Goal: Task Accomplishment & Management: Manage account settings

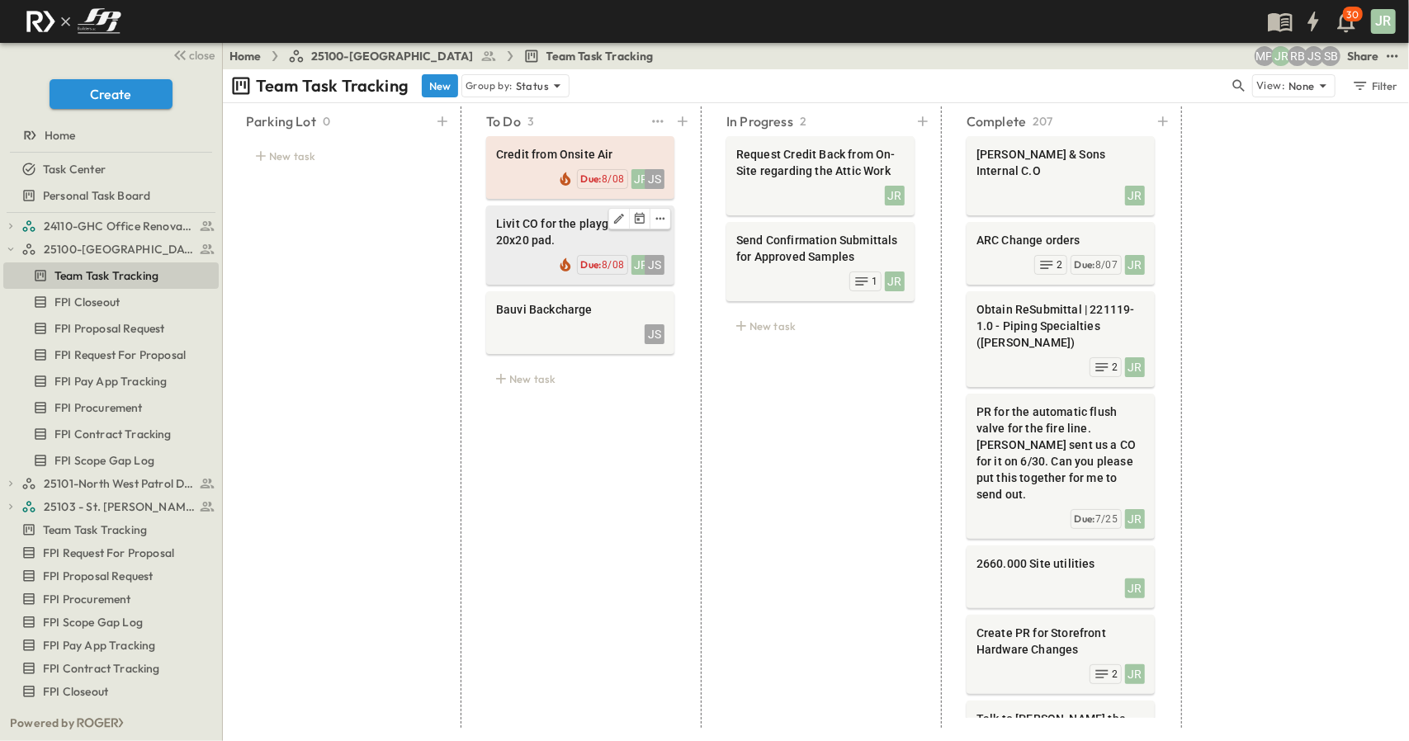
click at [526, 240] on span "Livit CO for the playground 20x20 pad." at bounding box center [580, 231] width 168 height 33
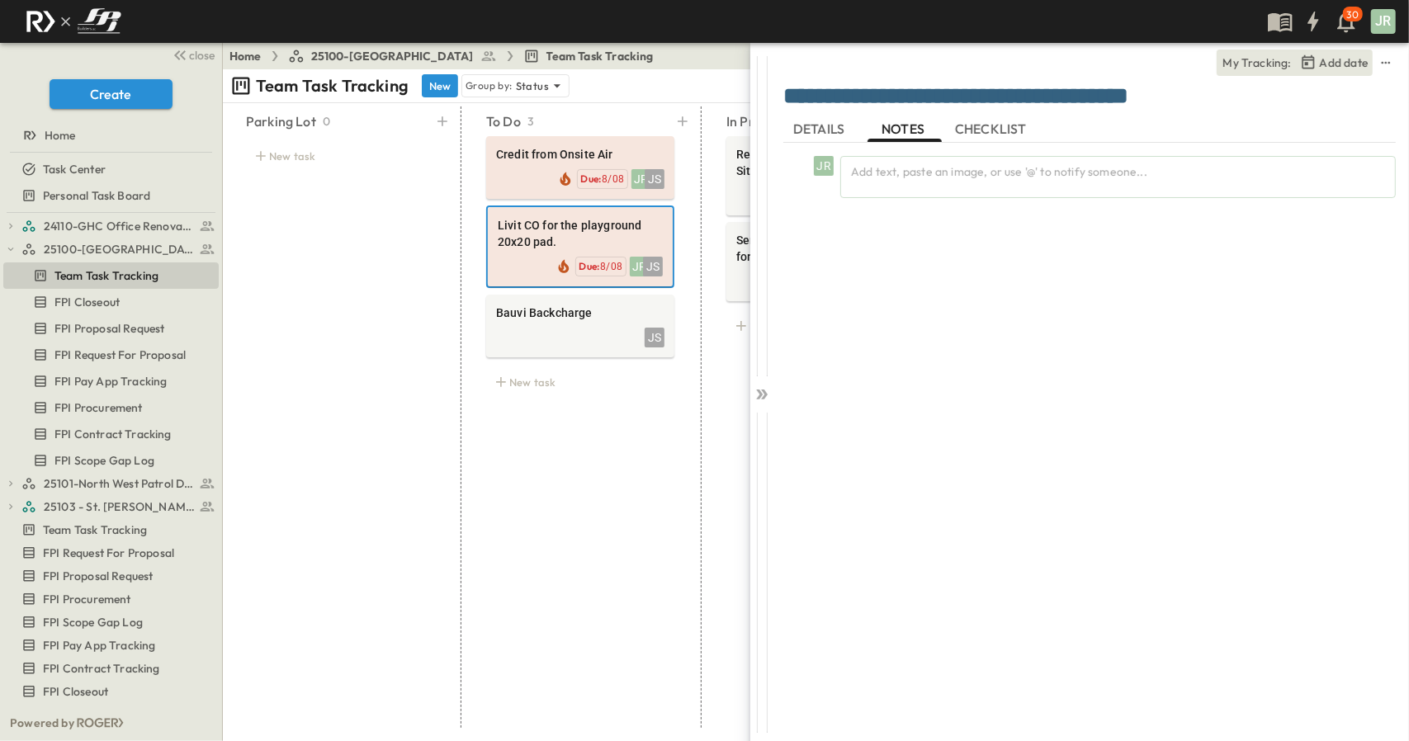
click at [824, 122] on span "DETAILS" at bounding box center [820, 128] width 54 height 15
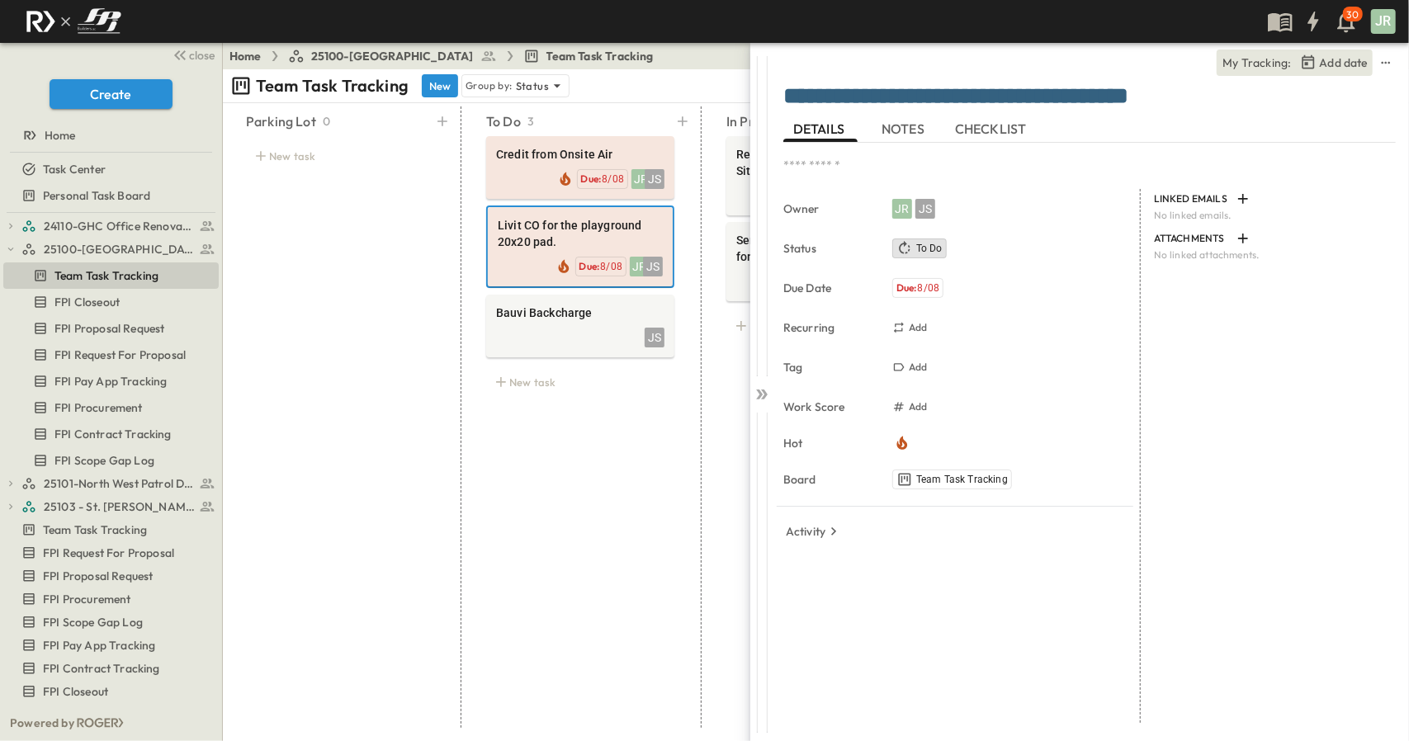
click at [901, 125] on span "NOTES" at bounding box center [904, 128] width 46 height 15
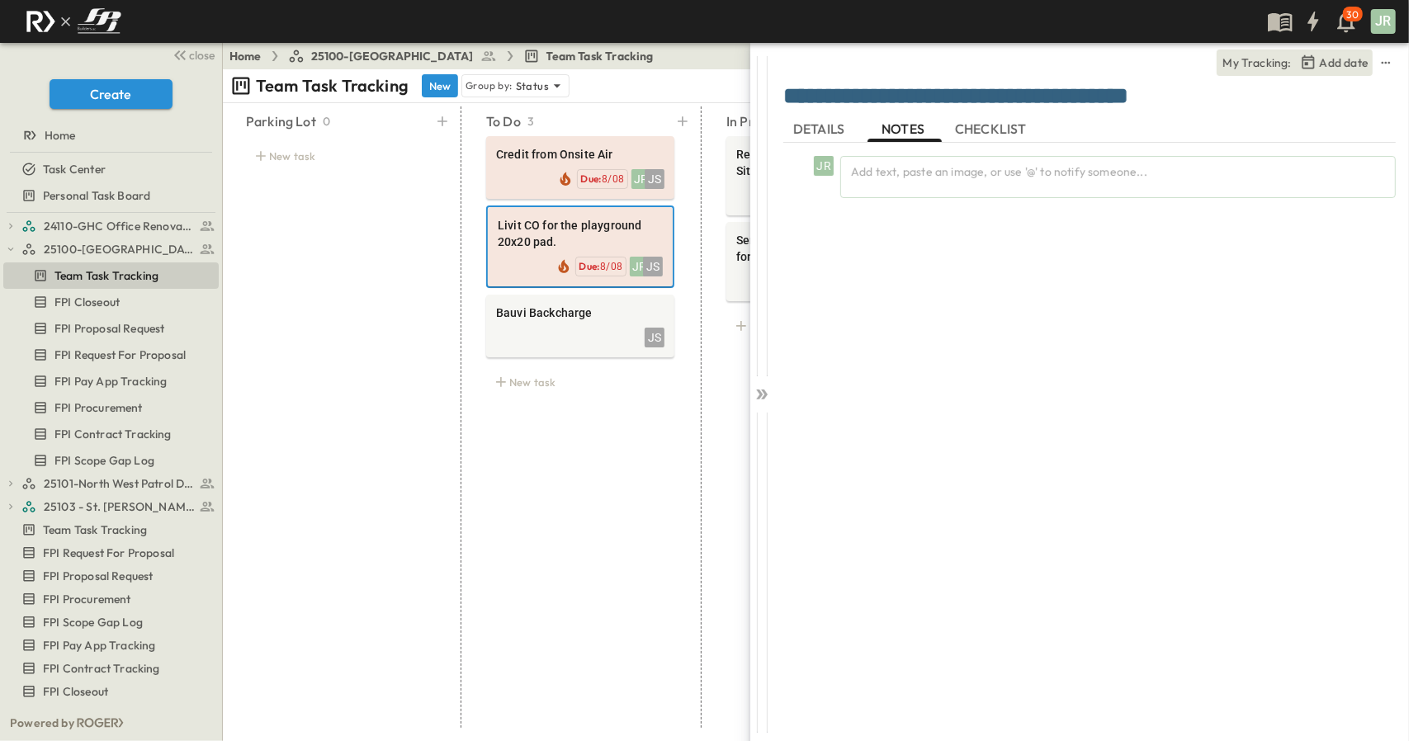
click at [852, 368] on div "JR Add text, paste an image, or use '@' to notify someone..." at bounding box center [1089, 433] width 612 height 580
click at [758, 395] on icon at bounding box center [761, 394] width 17 height 17
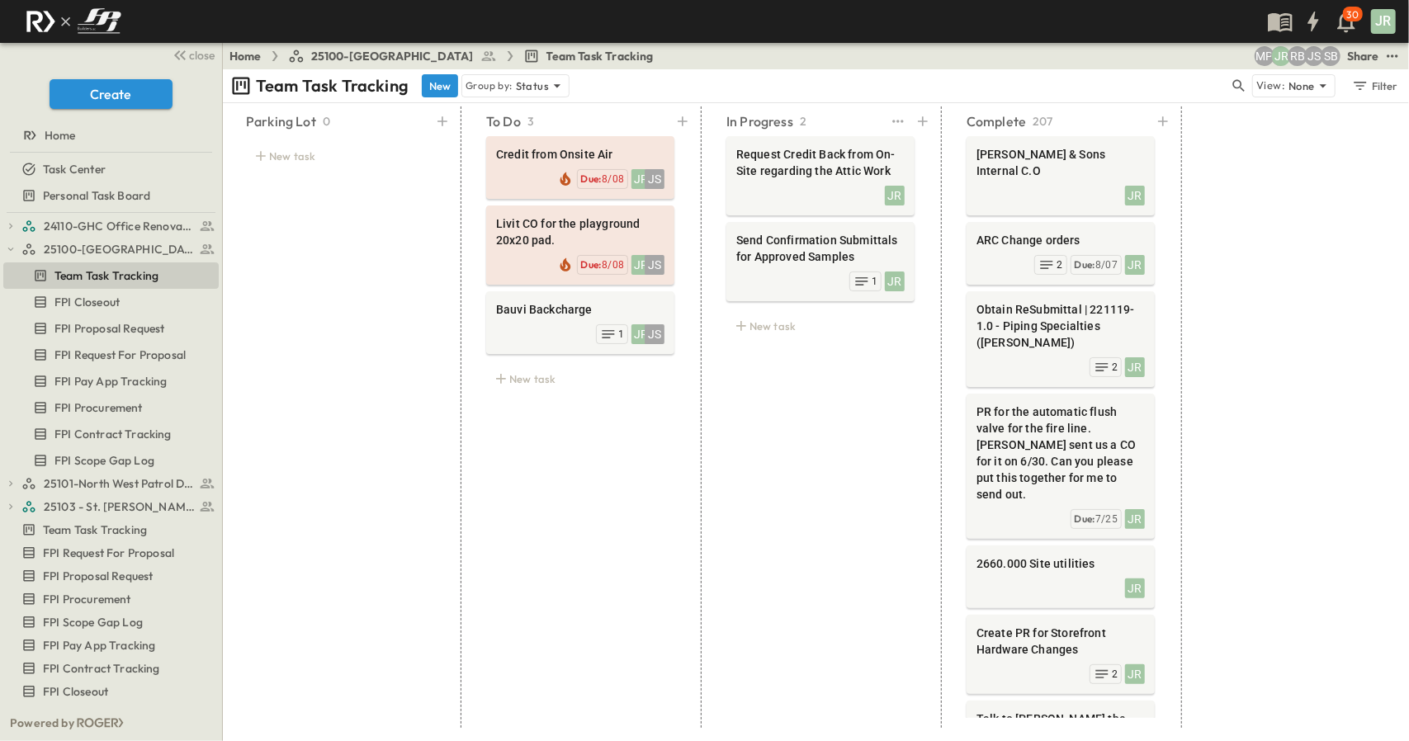
click at [862, 402] on div "In Progress 2 Request Credit Back from On-Site regarding the Attic Work JR Send…" at bounding box center [820, 416] width 228 height 621
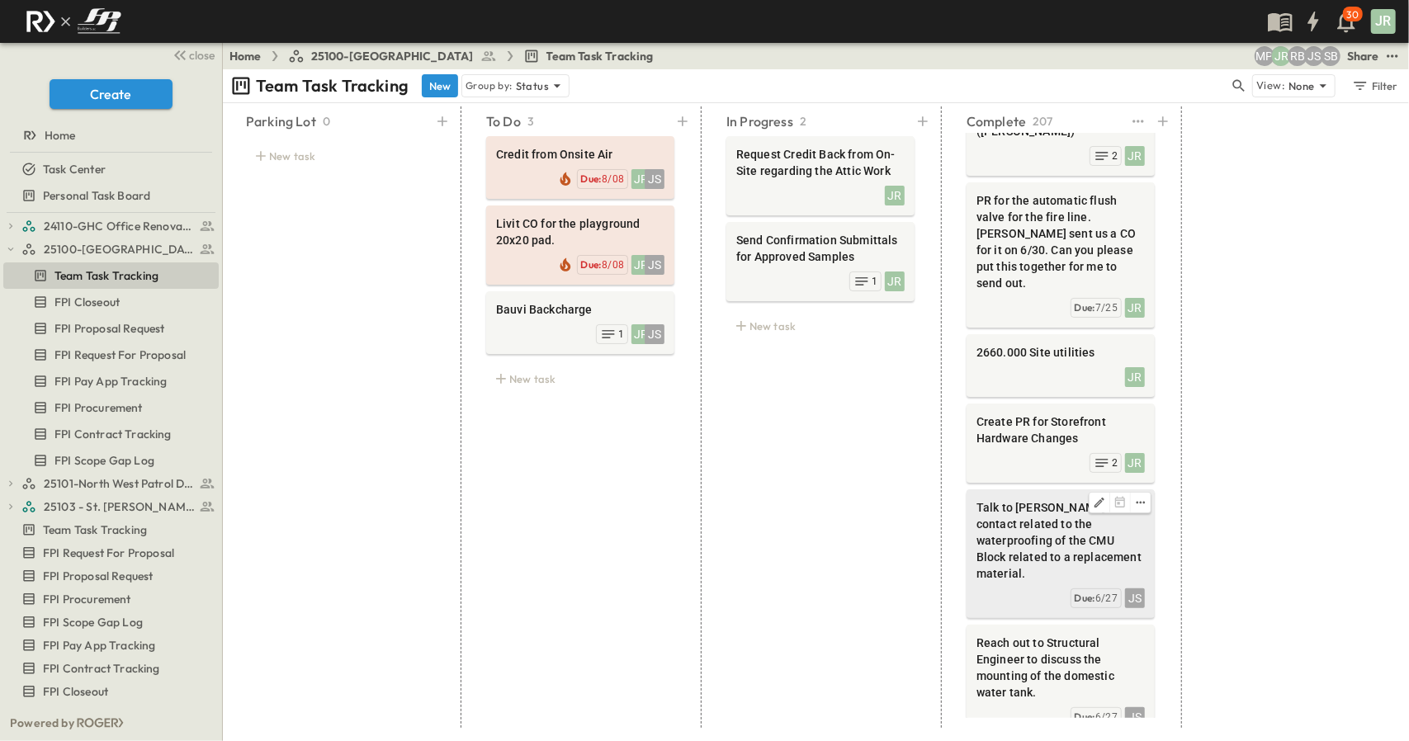
scroll to position [248, 0]
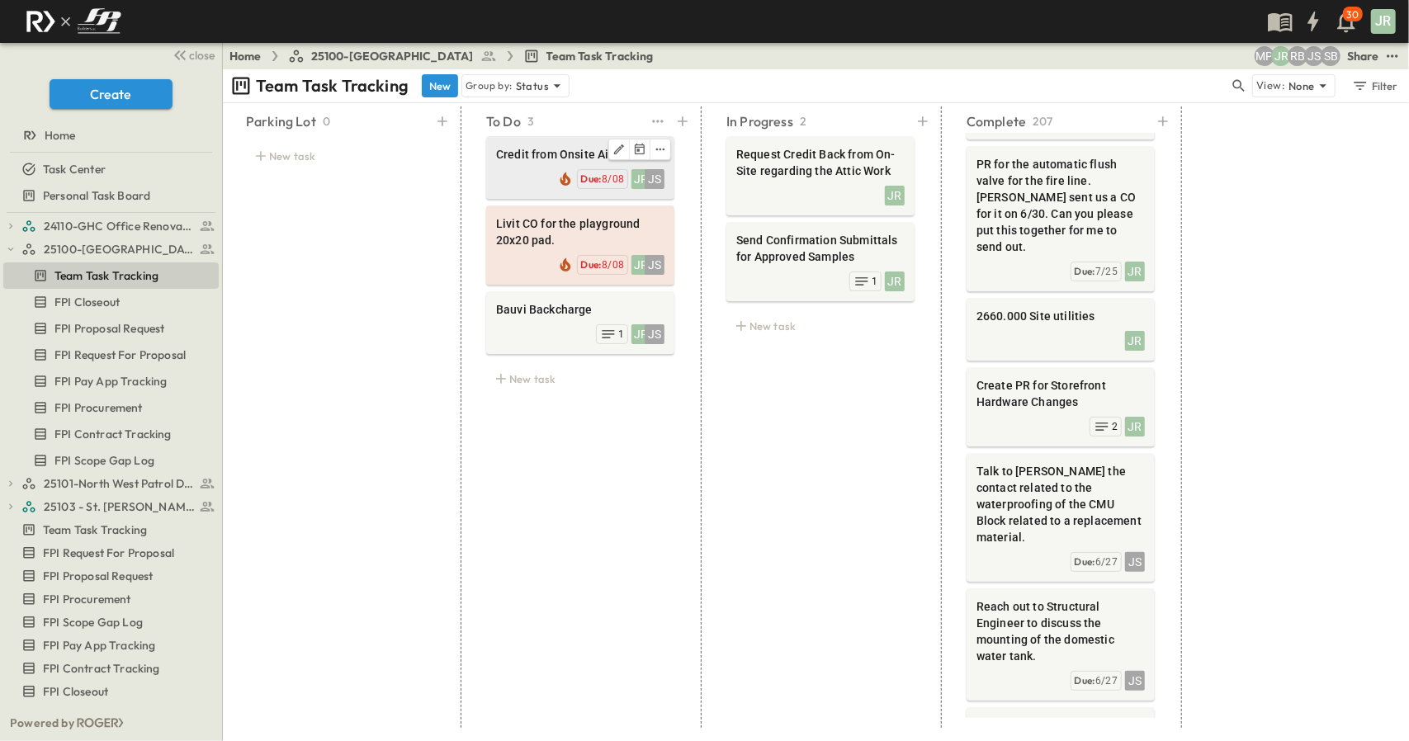
click at [544, 151] on span "Credit from Onsite Air" at bounding box center [580, 154] width 168 height 17
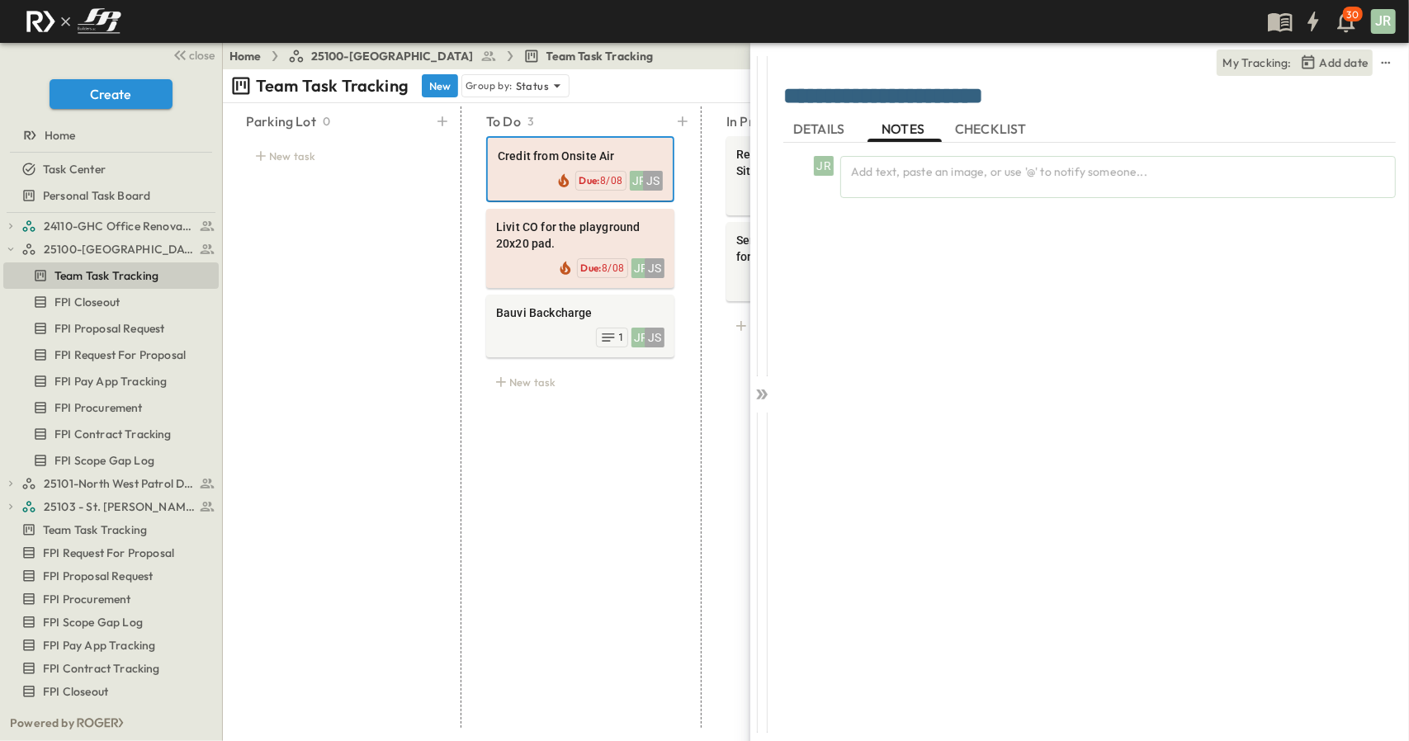
click at [838, 139] on button "DETAILS" at bounding box center [820, 129] width 74 height 26
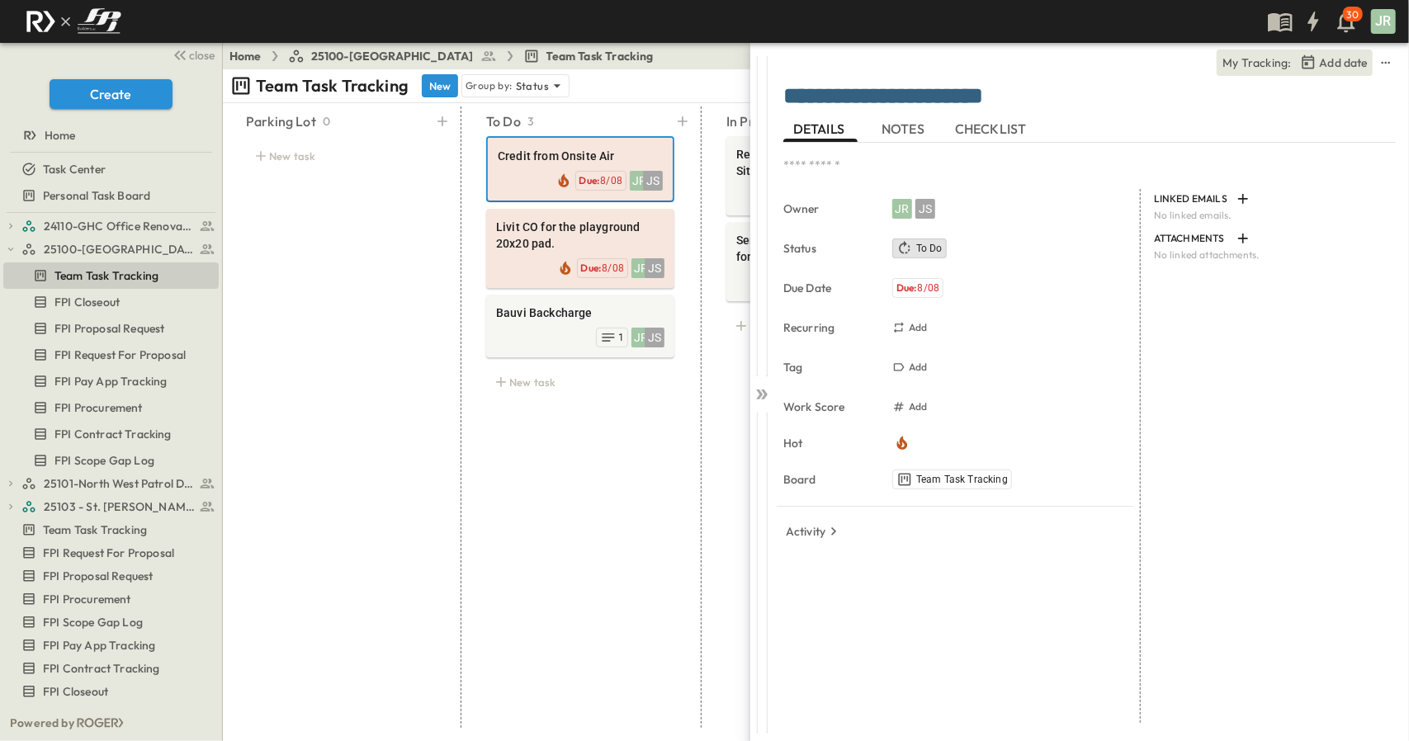
click at [923, 135] on span "NOTES" at bounding box center [904, 128] width 46 height 15
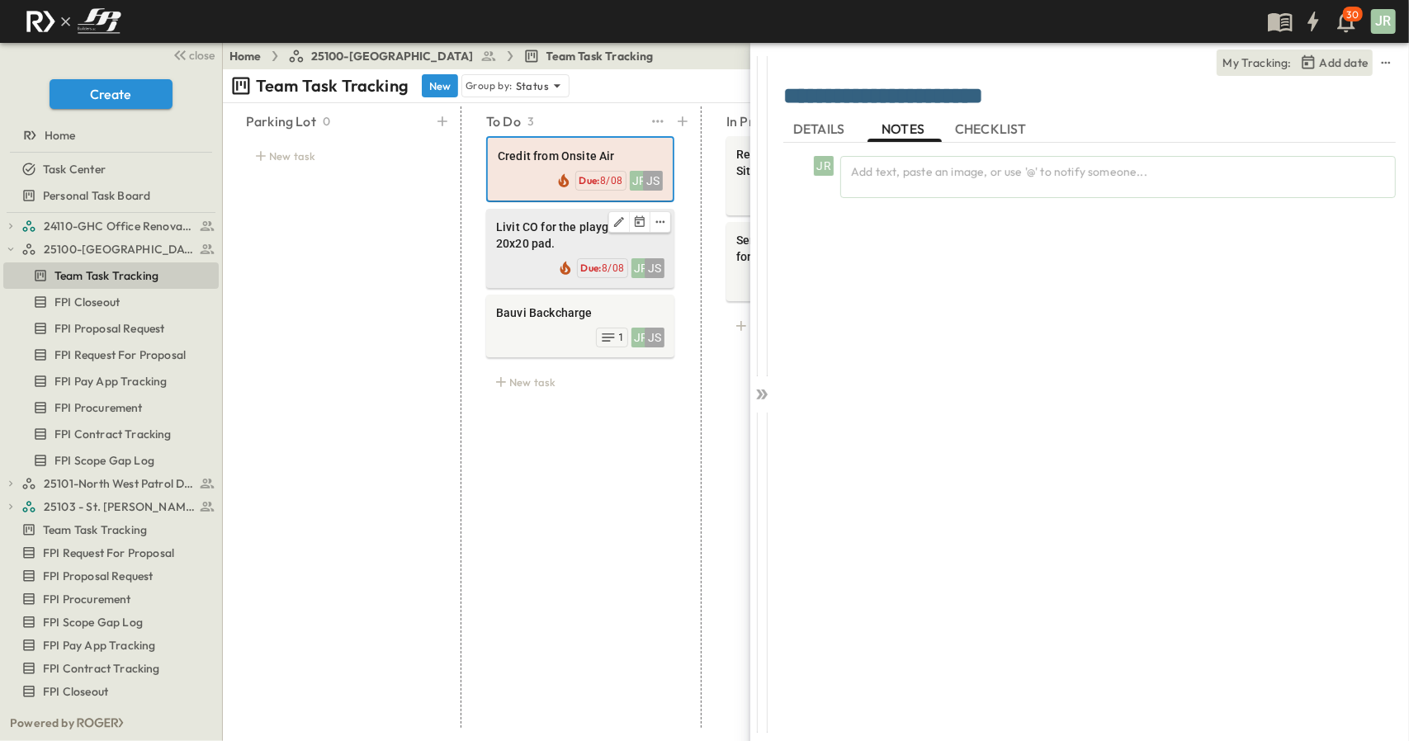
click at [508, 225] on span "Livit CO for the playground 20x20 pad." at bounding box center [580, 235] width 168 height 33
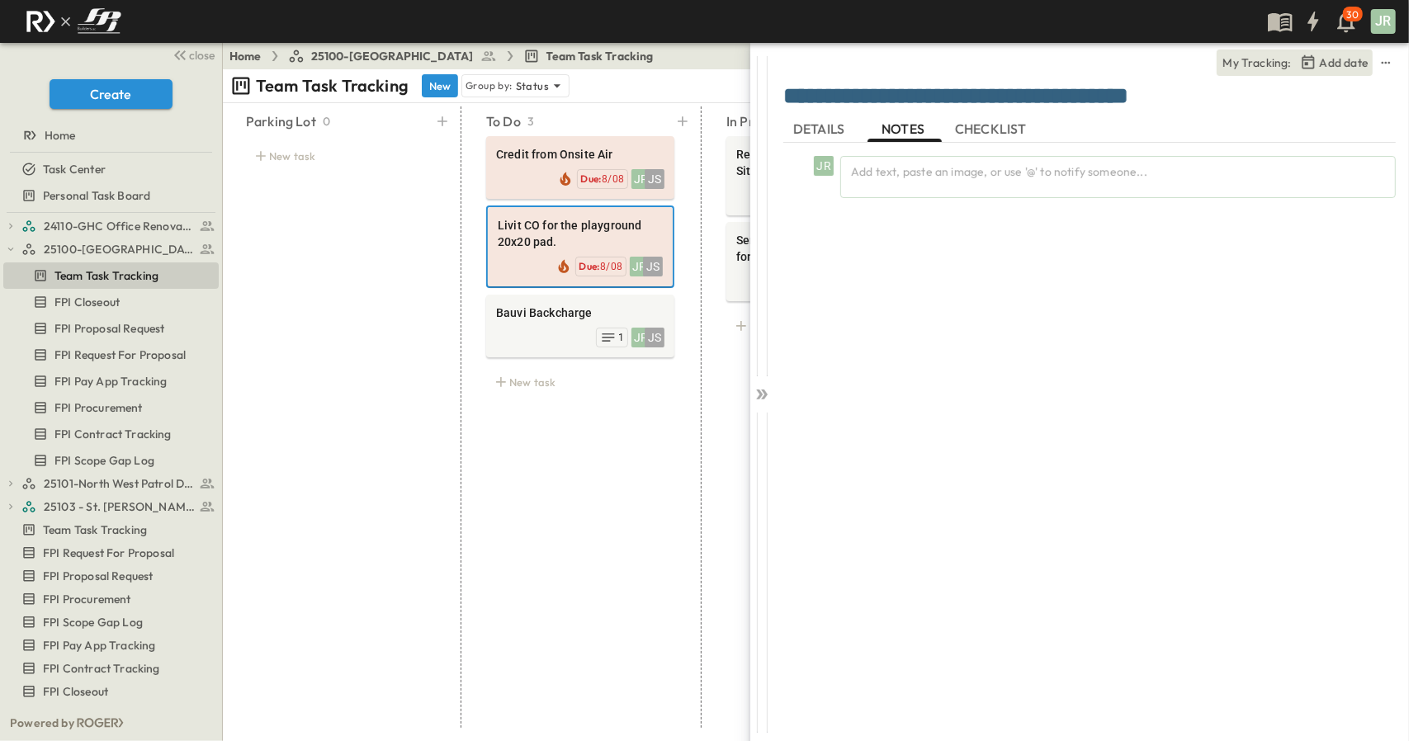
click at [820, 125] on span "DETAILS" at bounding box center [820, 128] width 54 height 15
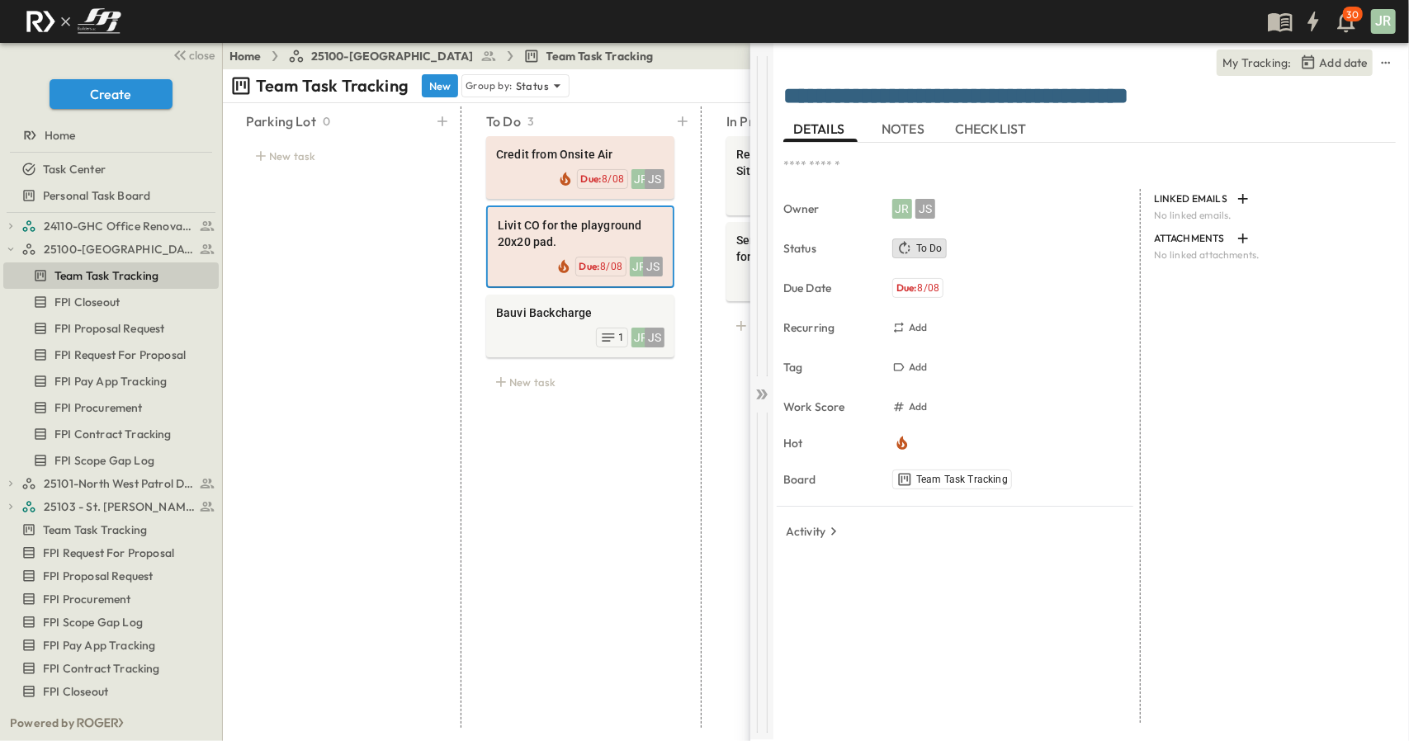
click at [766, 400] on icon at bounding box center [761, 394] width 17 height 17
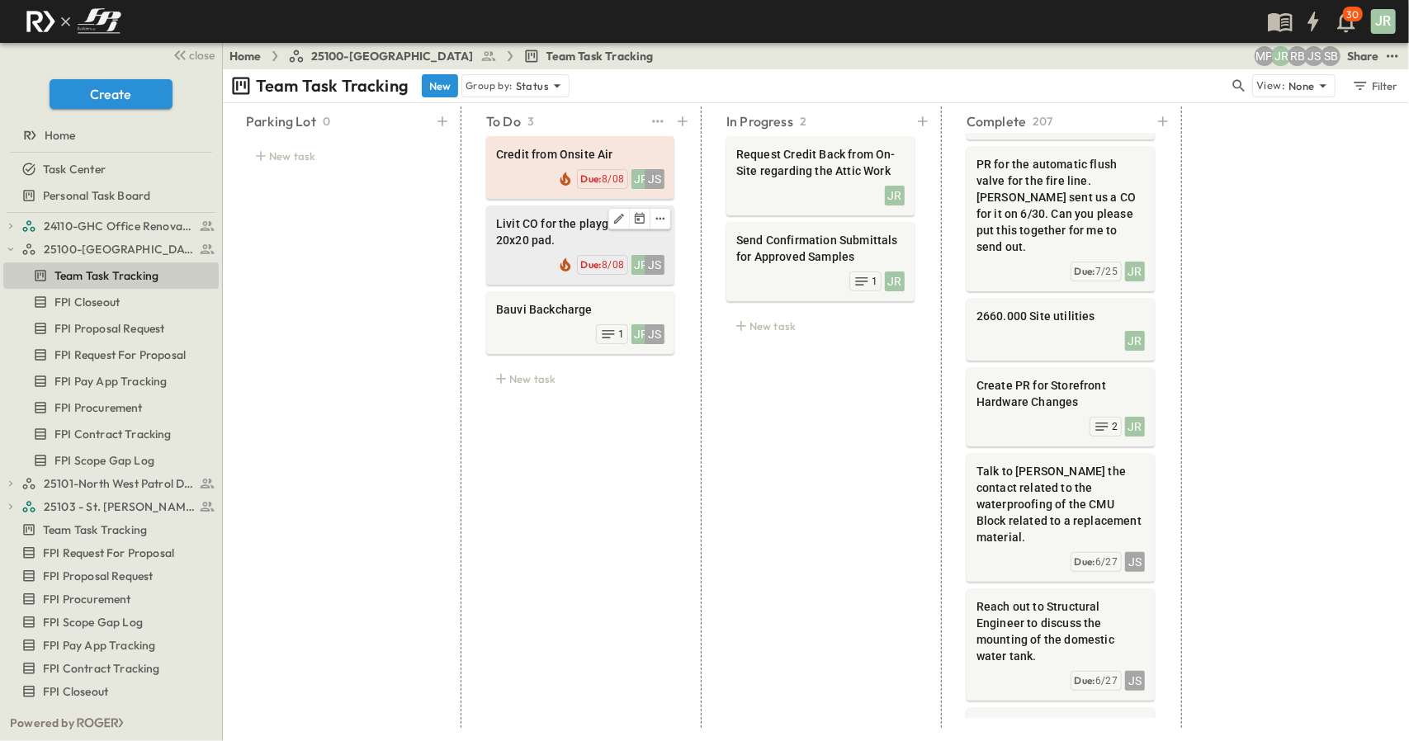
click at [545, 229] on span "Livit CO for the playground 20x20 pad." at bounding box center [580, 231] width 168 height 33
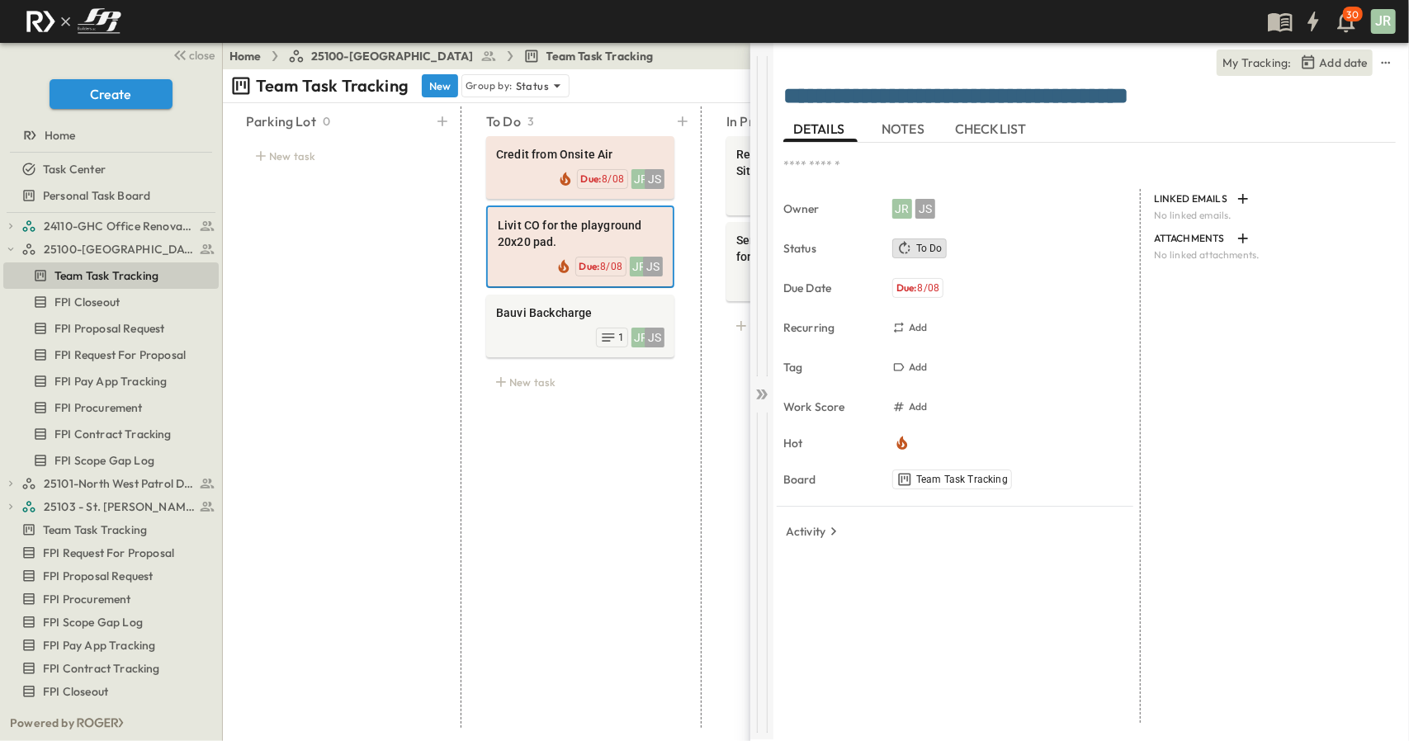
click at [753, 395] on icon at bounding box center [761, 394] width 17 height 17
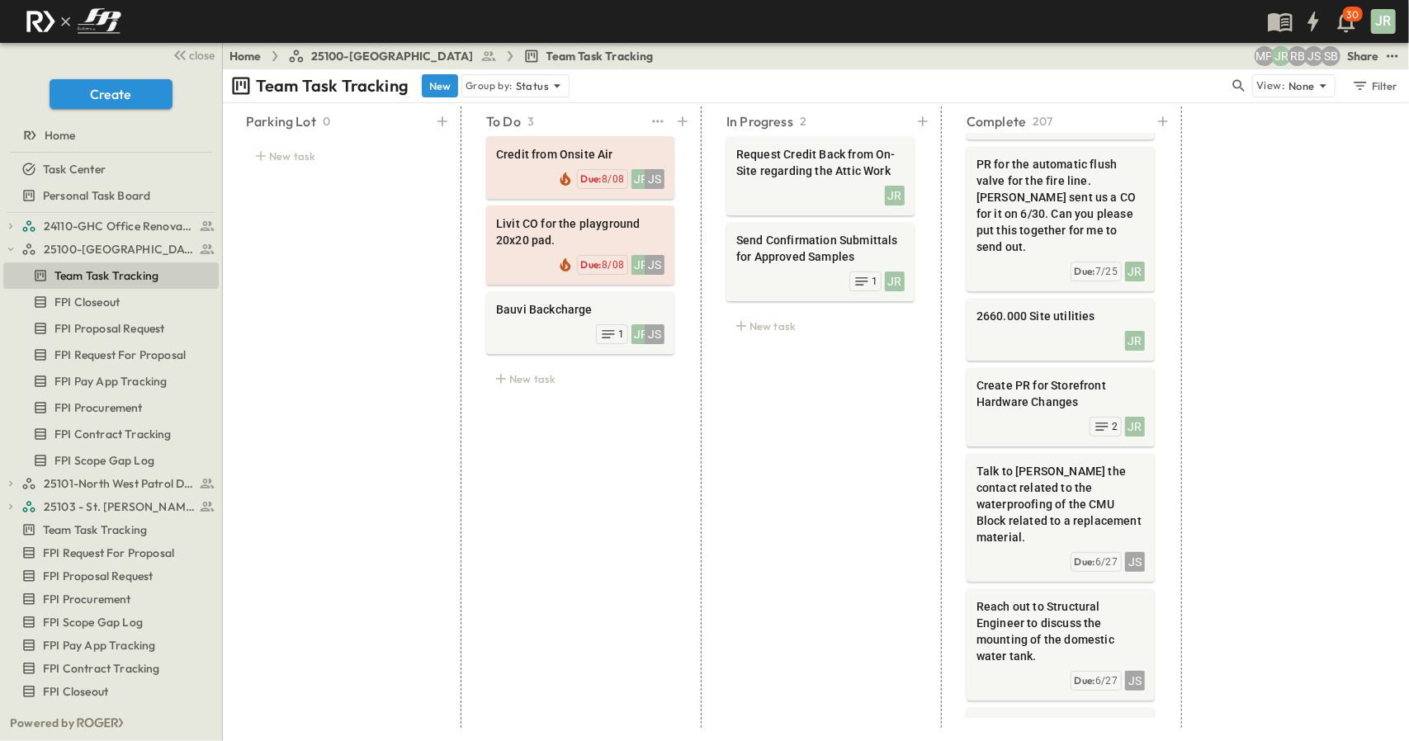
click at [528, 285] on div "Credit from Onsite Air JR JS Due: 8/08 Livit CO for the playground 20x20 pad. J…" at bounding box center [580, 266] width 228 height 267
click at [558, 321] on div "JR JS 1" at bounding box center [580, 332] width 168 height 23
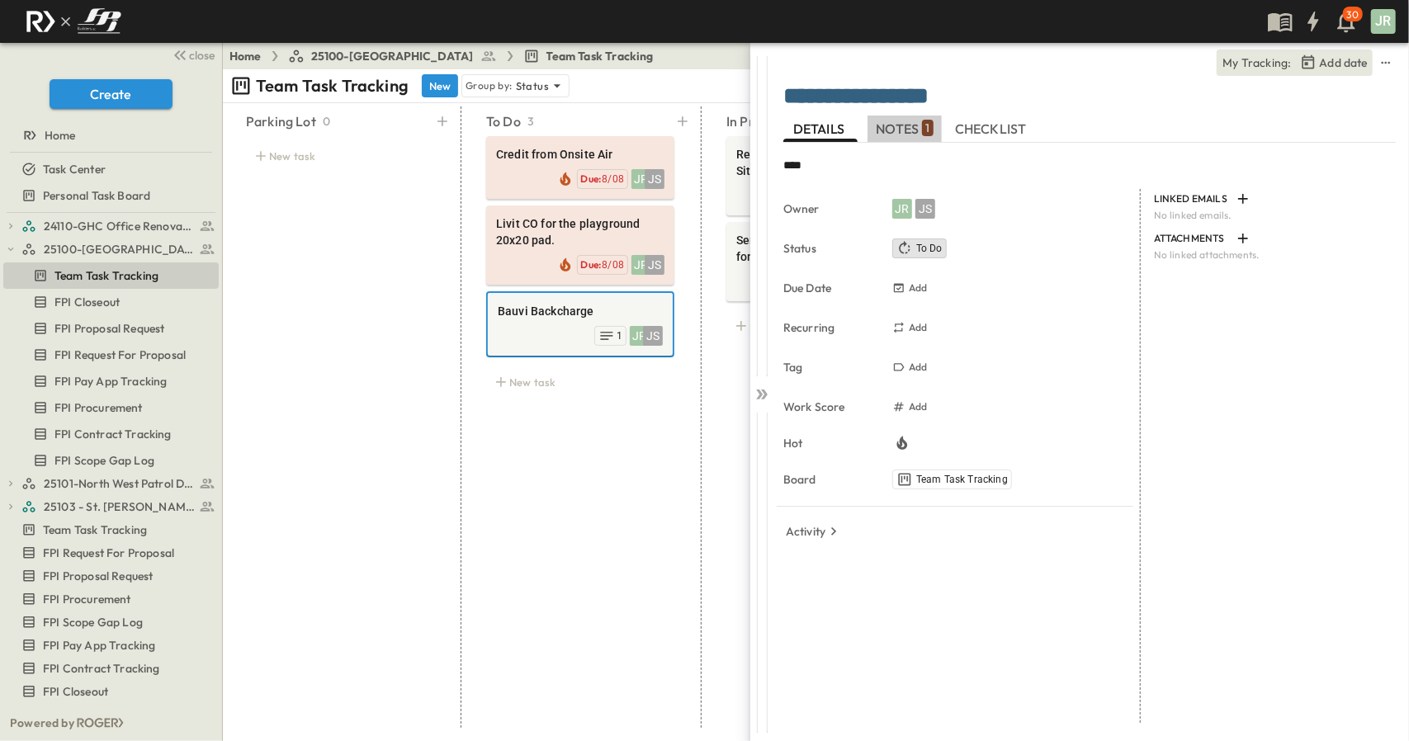
click at [876, 130] on span "NOTES 1" at bounding box center [904, 128] width 57 height 15
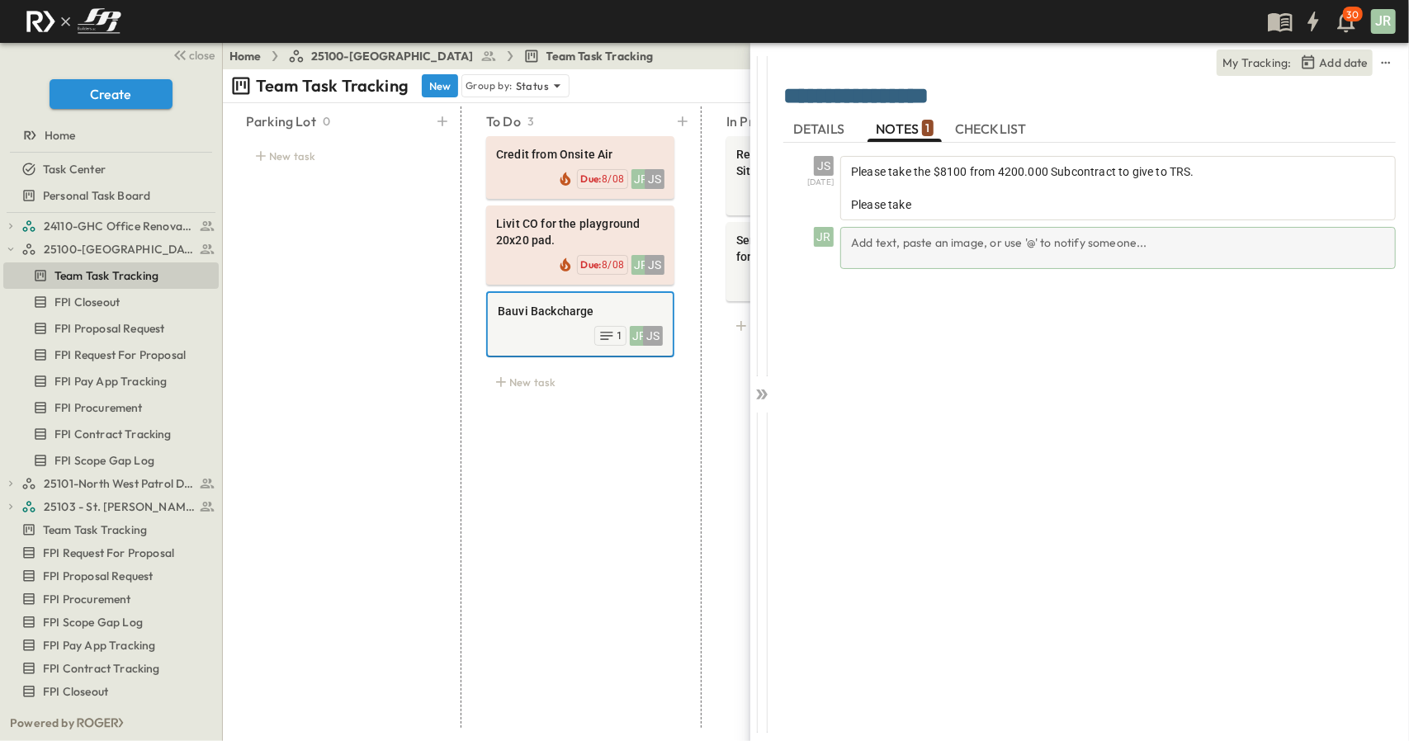
click at [987, 267] on div "Add text, paste an image, or use '@' to notify someone..." at bounding box center [1117, 248] width 555 height 42
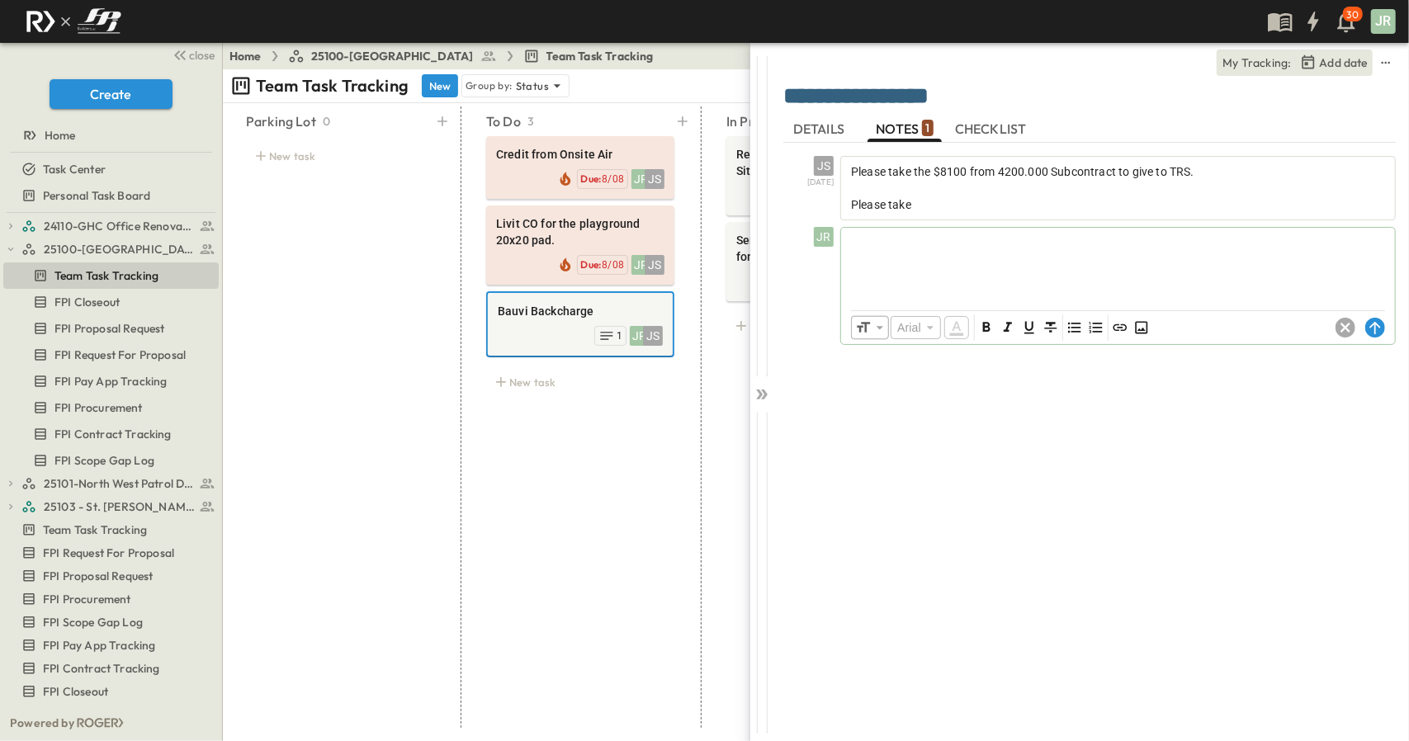
click at [982, 253] on div at bounding box center [1118, 264] width 554 height 73
click at [1028, 243] on span "**********" at bounding box center [938, 241] width 179 height 12
click at [1376, 324] on icon at bounding box center [1375, 328] width 20 height 20
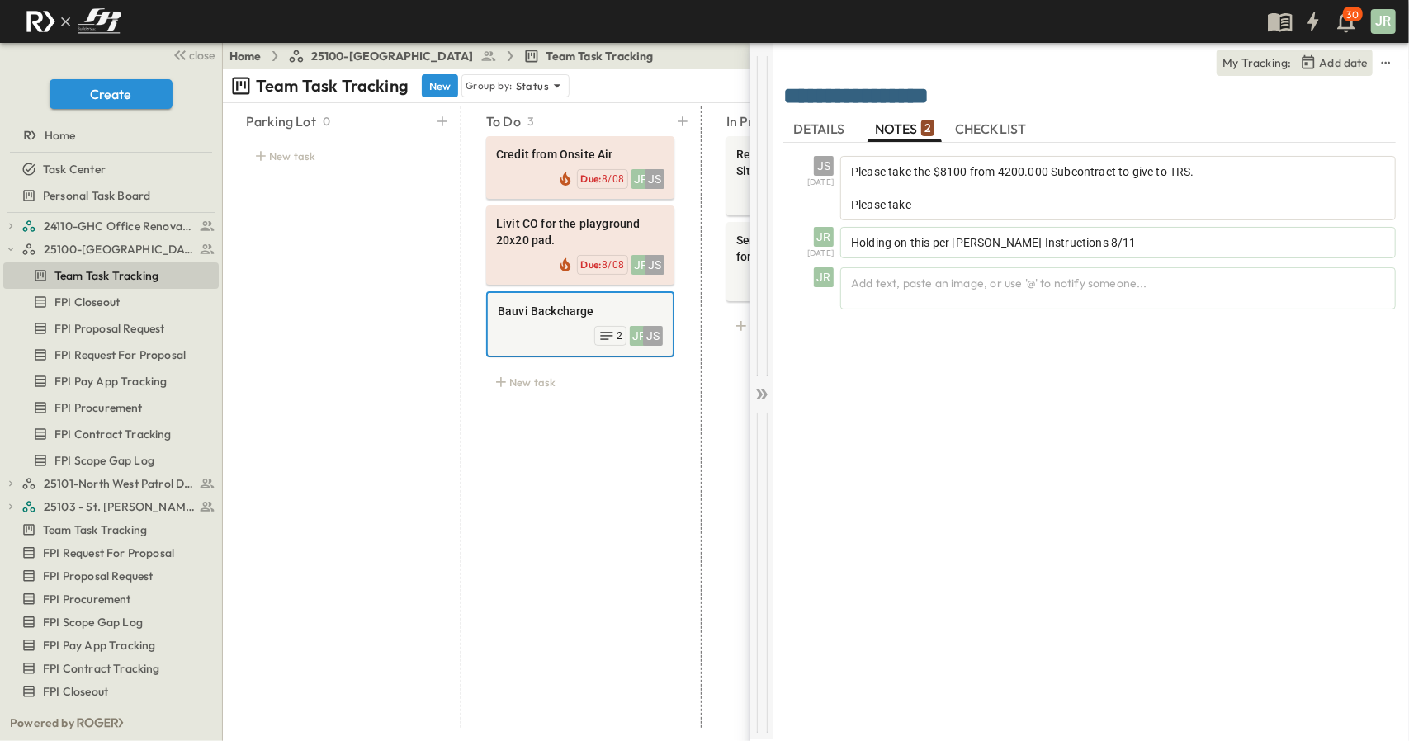
click at [760, 394] on icon at bounding box center [759, 395] width 7 height 10
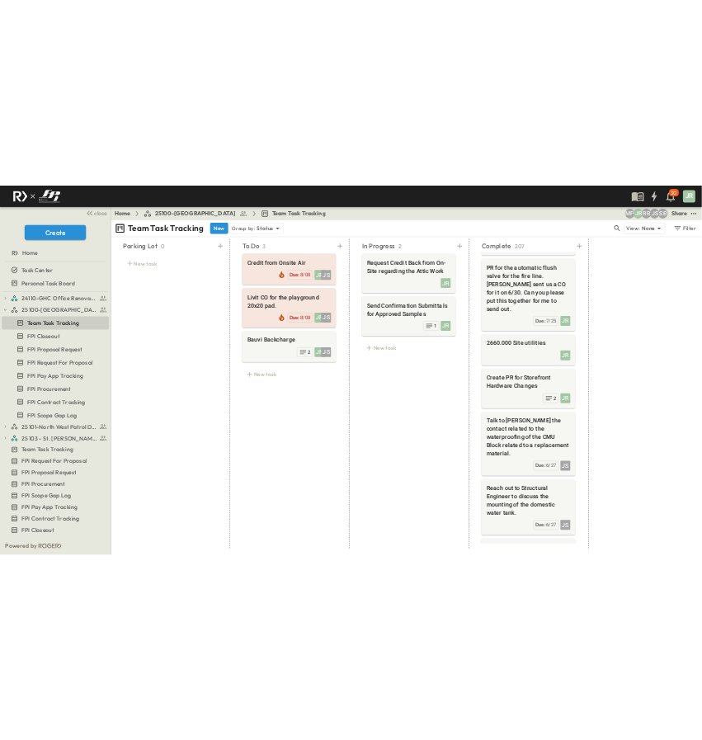
scroll to position [248, 0]
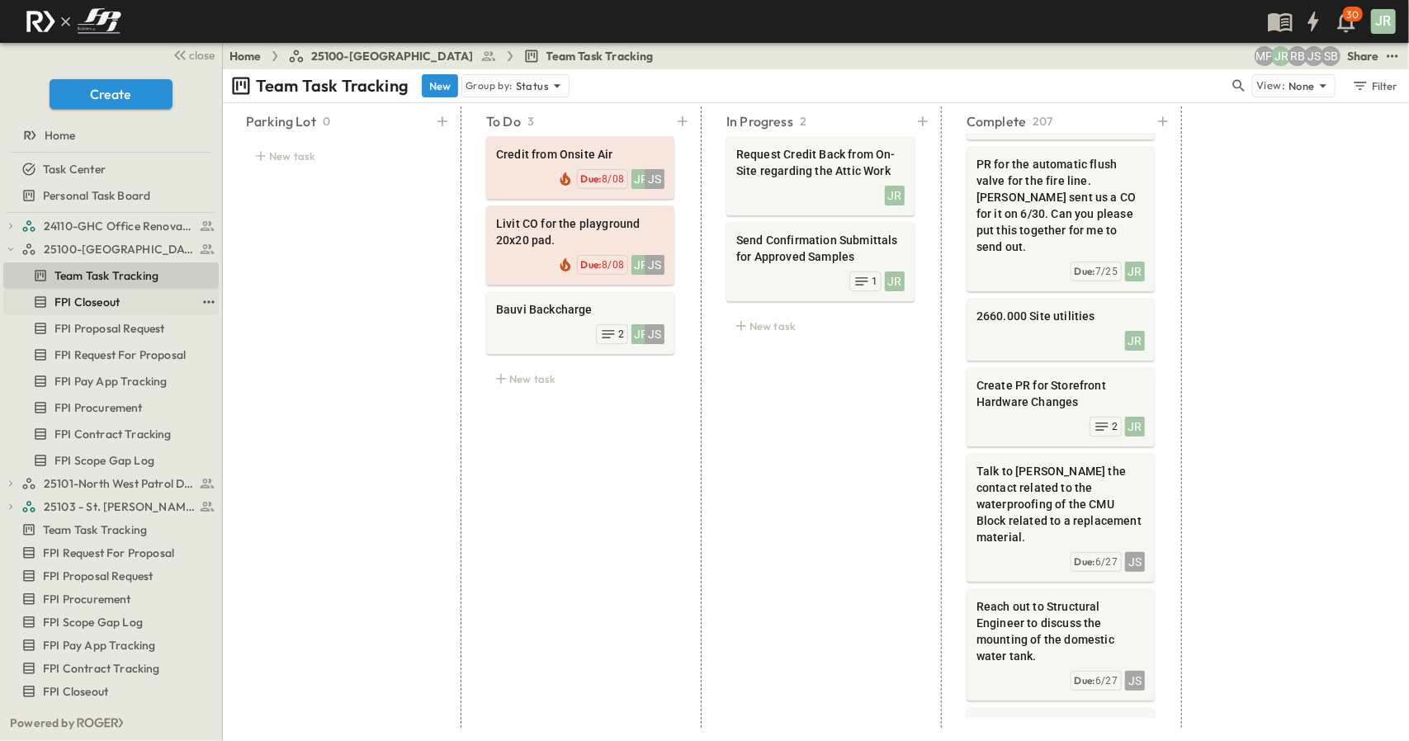
click at [124, 301] on div "FPI Closeout" at bounding box center [114, 302] width 163 height 17
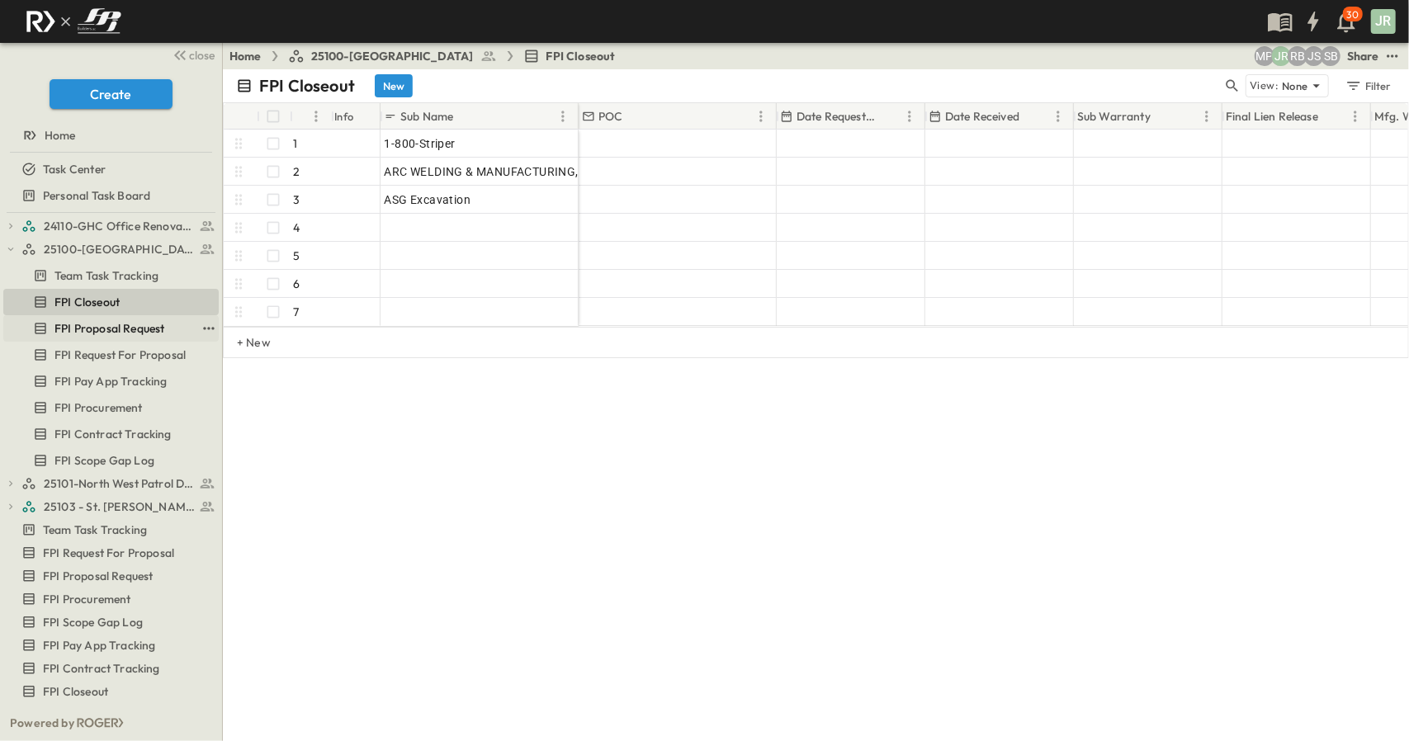
click at [129, 335] on span "FPI Proposal Request" at bounding box center [109, 328] width 110 height 17
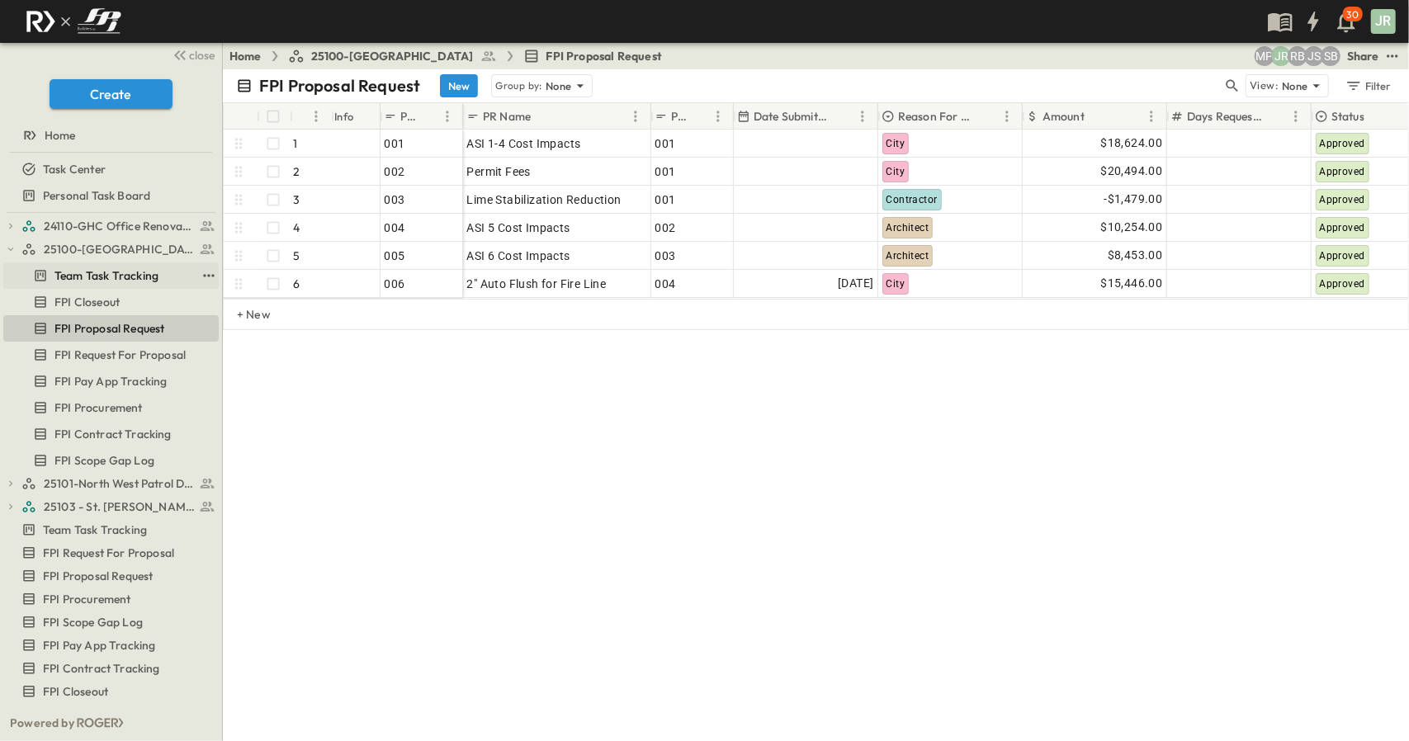
click at [94, 272] on span "Team Task Tracking" at bounding box center [106, 275] width 104 height 17
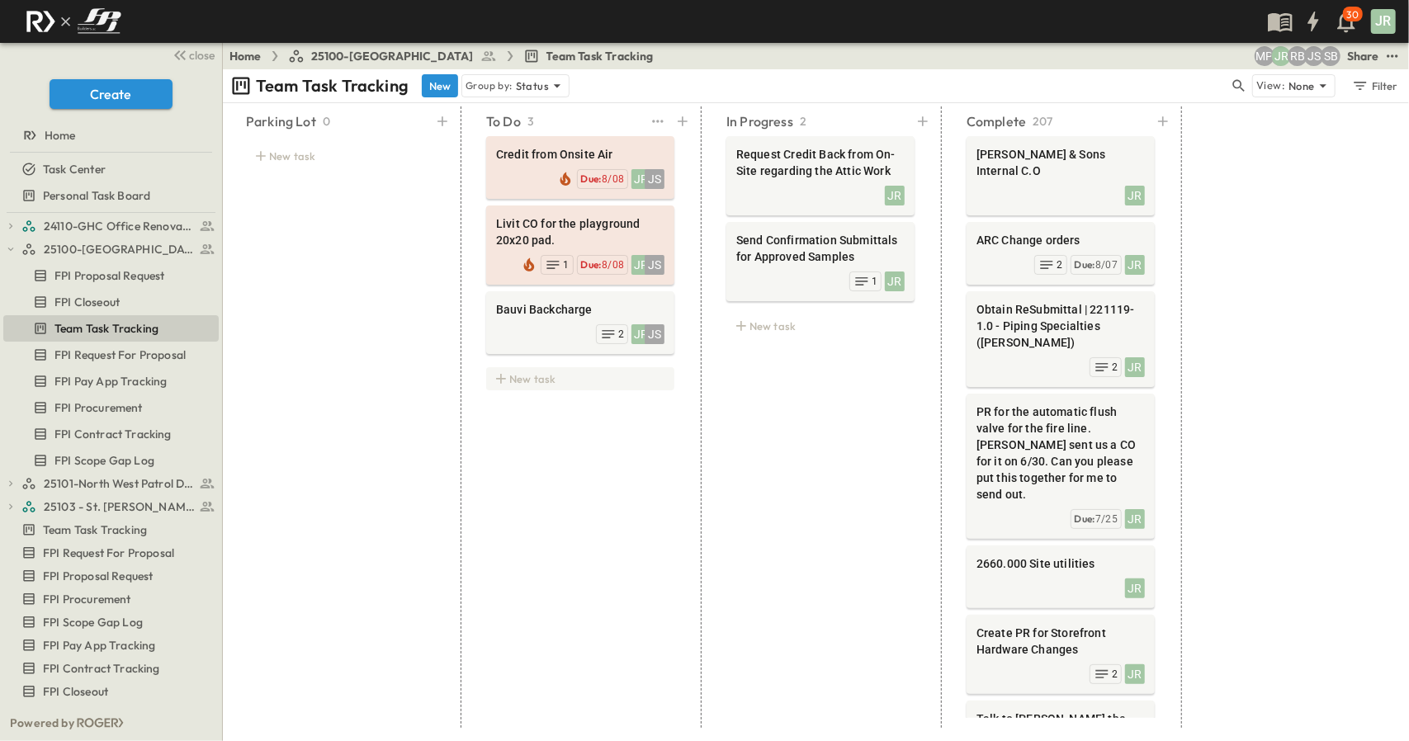
click at [518, 379] on div "New task" at bounding box center [580, 378] width 188 height 23
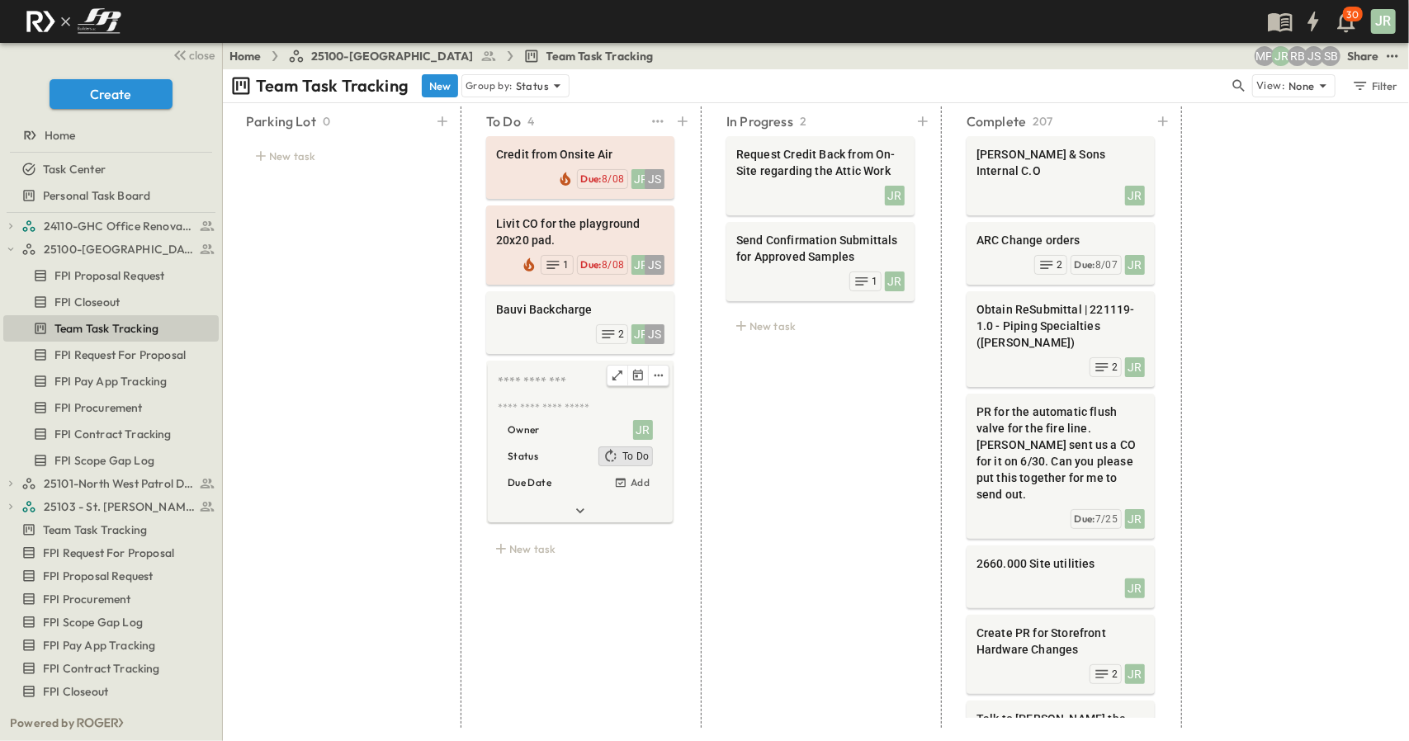
click at [529, 390] on textarea at bounding box center [579, 382] width 162 height 18
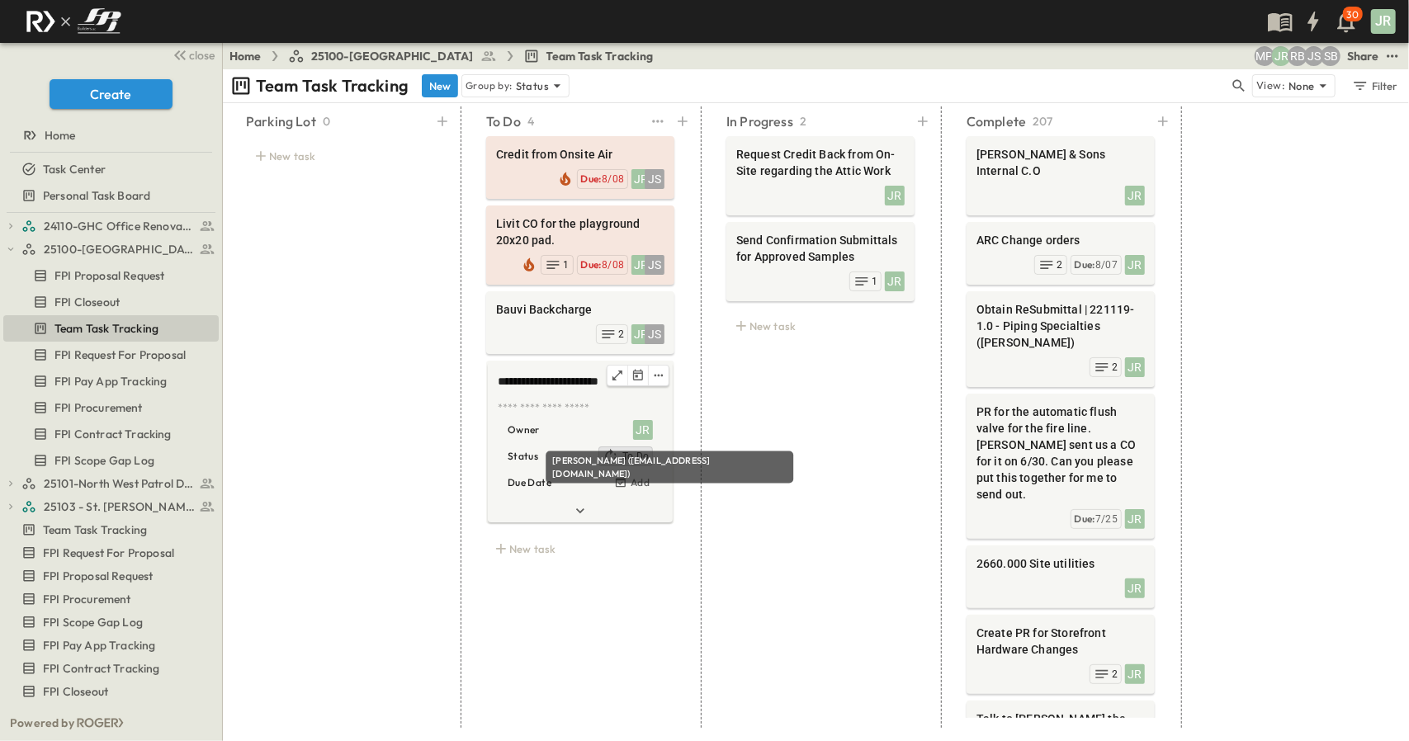
type textarea "**********"
click at [645, 428] on div "JR" at bounding box center [643, 430] width 20 height 20
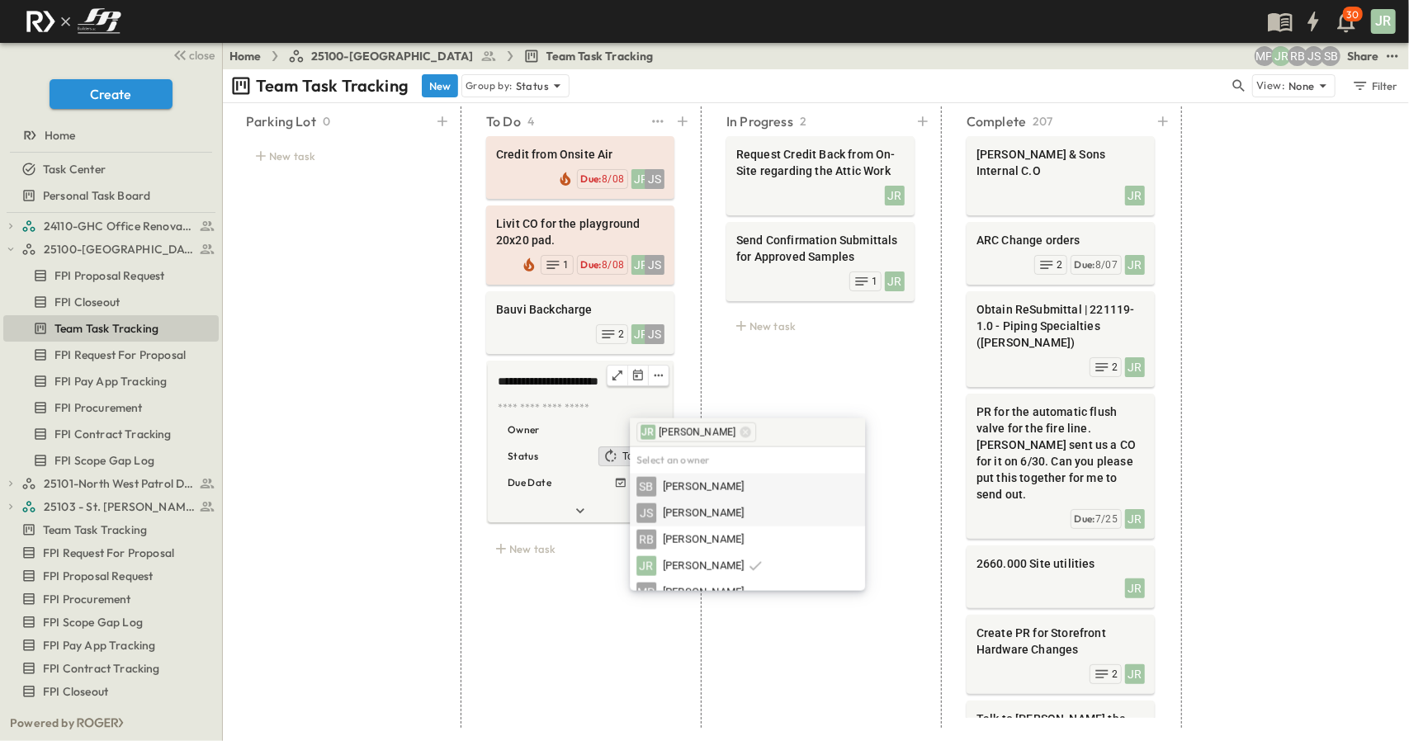
click at [720, 517] on span "[PERSON_NAME]" at bounding box center [703, 514] width 81 height 16
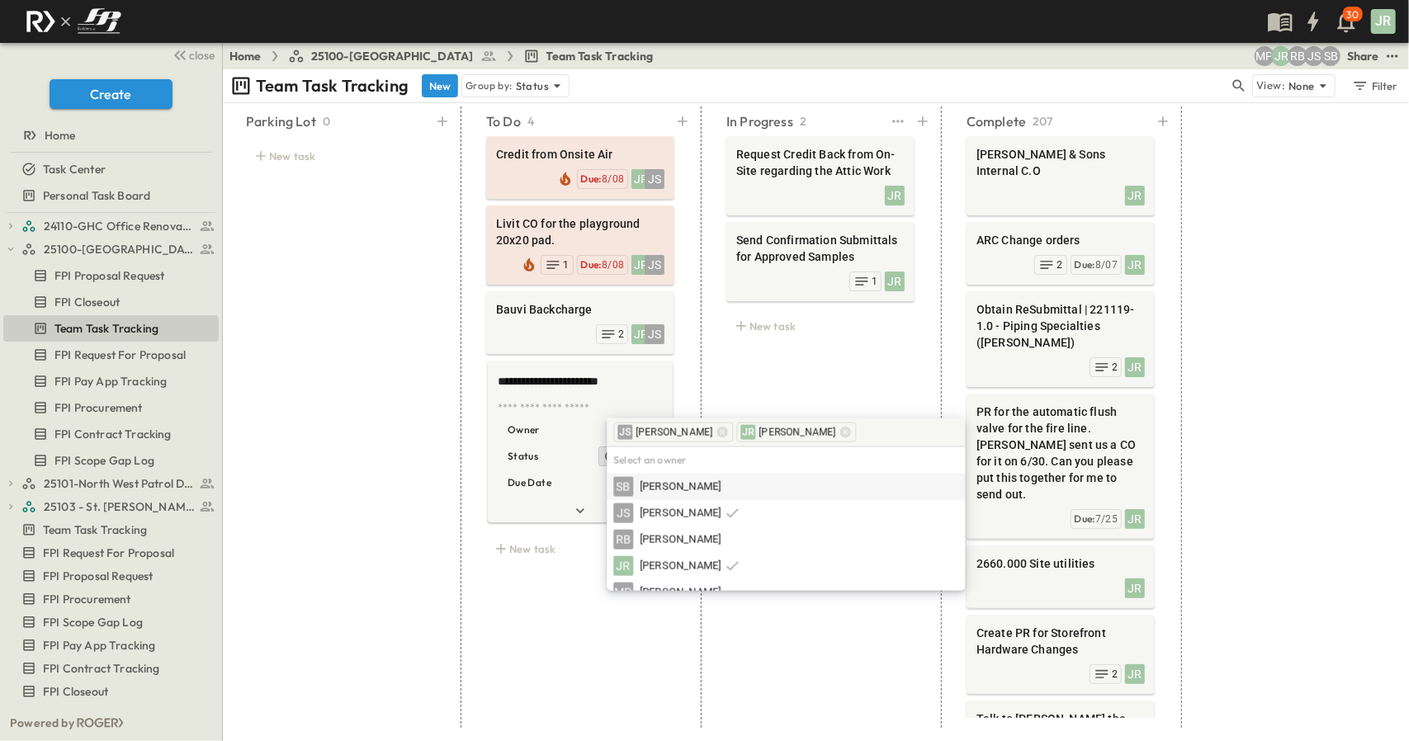
click at [753, 375] on div "In Progress 2 Request Credit Back from On-Site regarding the Attic Work JR Send…" at bounding box center [820, 416] width 228 height 621
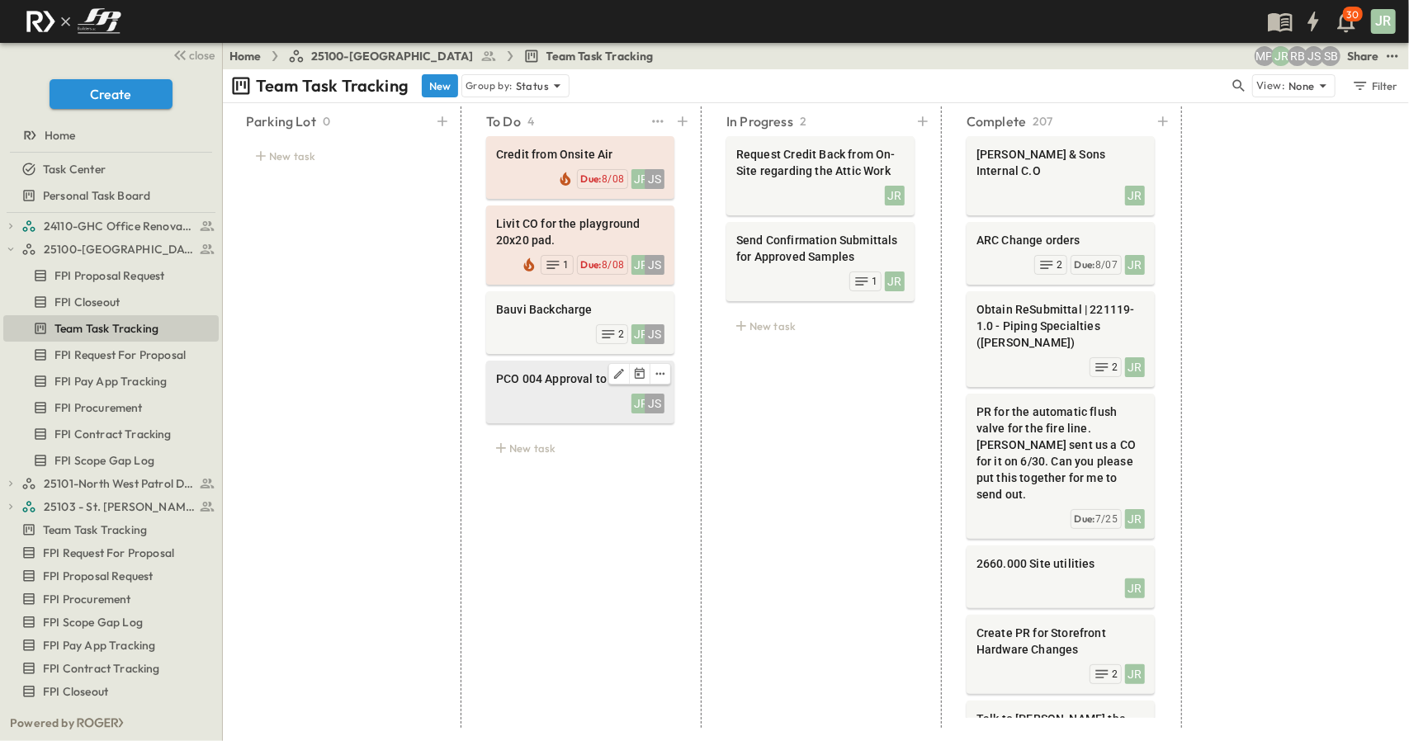
click at [648, 394] on div "JS" at bounding box center [654, 404] width 20 height 20
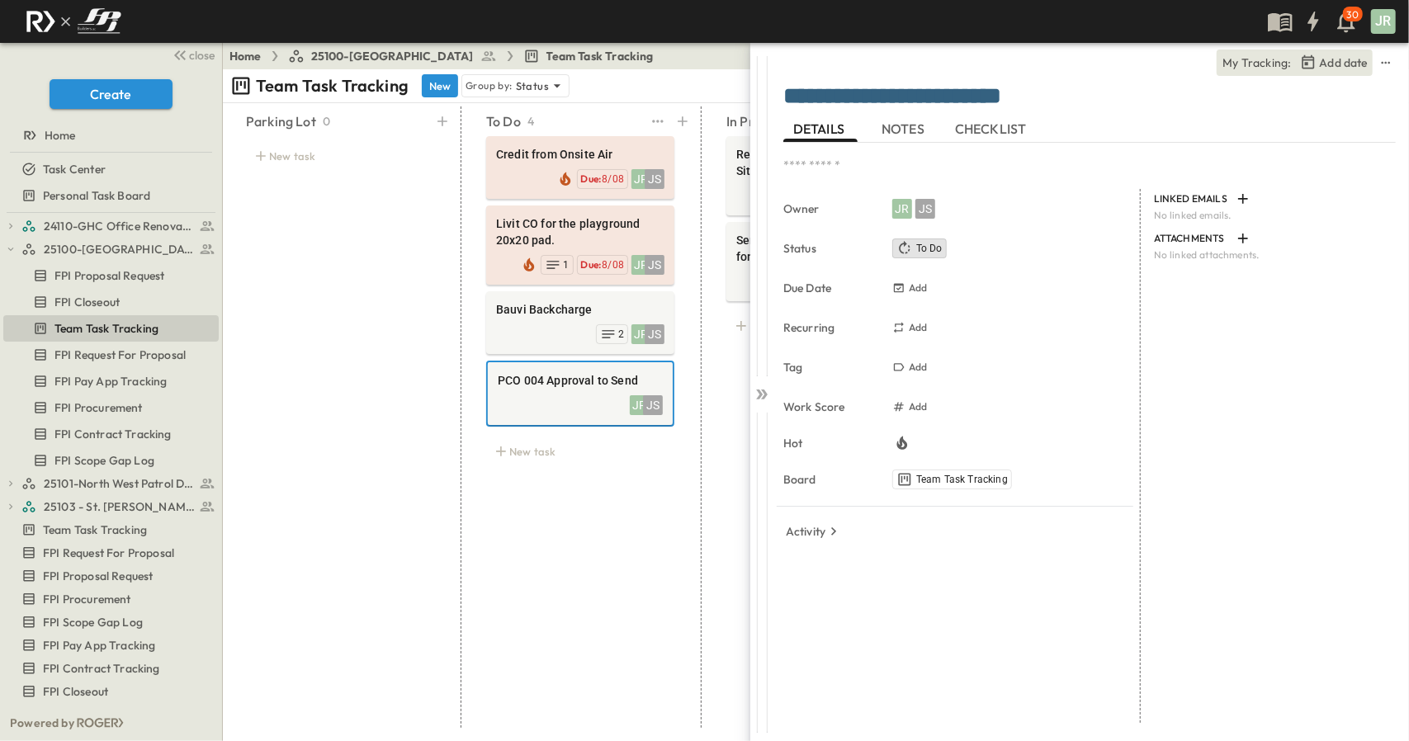
click at [613, 532] on div "To Do 4 Credit from Onsite Air JR JS Due: 8/08 Livit CO for the playground 20x2…" at bounding box center [580, 416] width 228 height 621
click at [749, 401] on div "In Progress 2 Request Credit Back from On-Site regarding the Attic Work JR Send…" at bounding box center [820, 416] width 228 height 621
click at [757, 394] on icon at bounding box center [761, 394] width 17 height 17
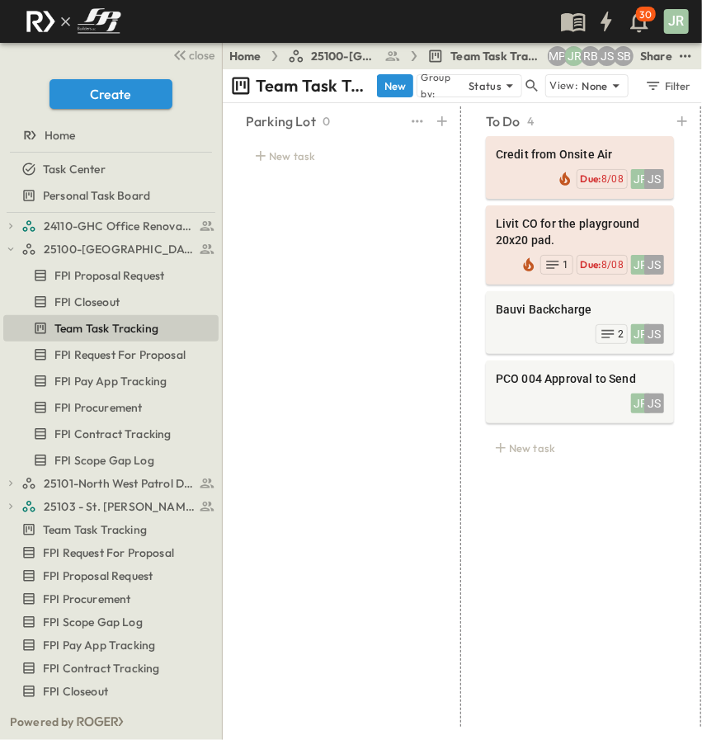
click at [373, 288] on div "Parking Lot 0 New task" at bounding box center [340, 416] width 228 height 621
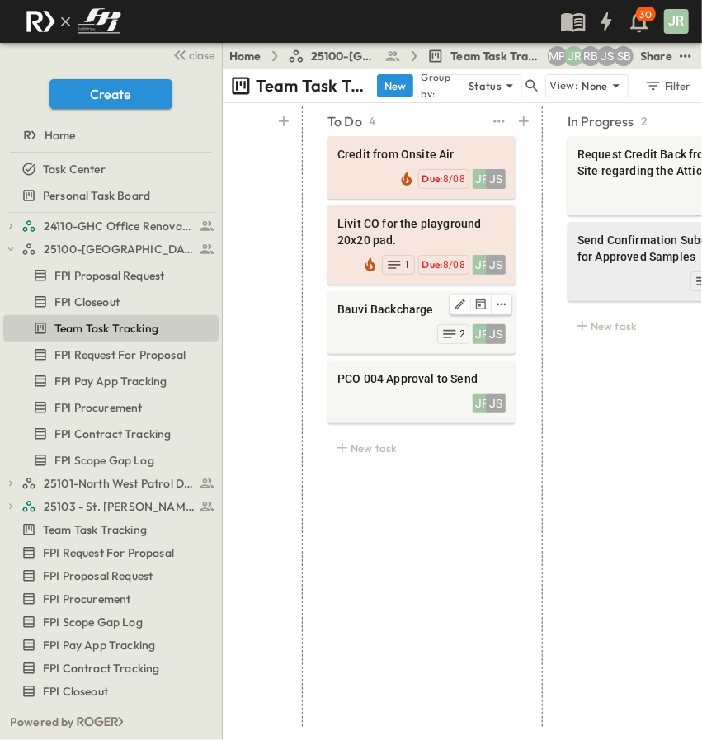
scroll to position [0, 424]
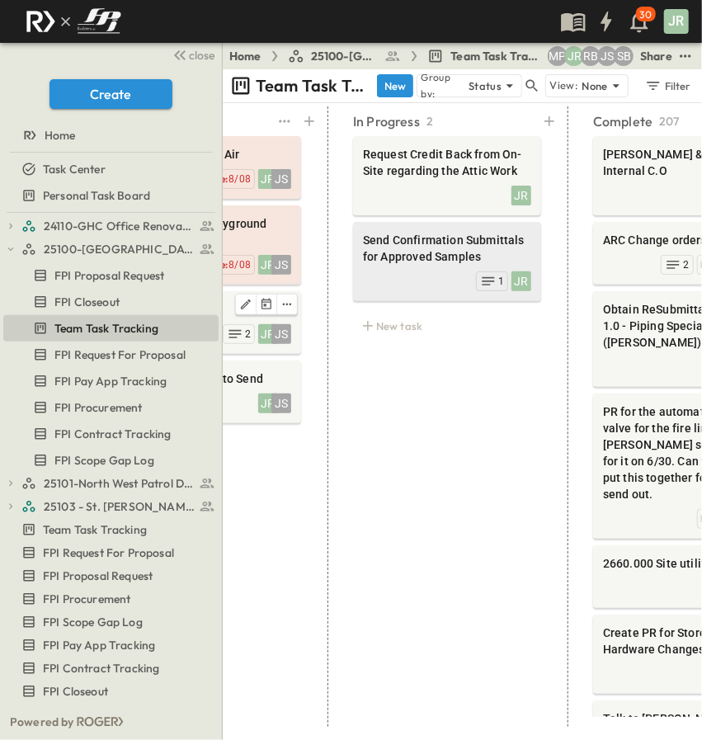
drag, startPoint x: 311, startPoint y: 304, endPoint x: 479, endPoint y: 296, distance: 167.7
